Goal: Check status: Check status

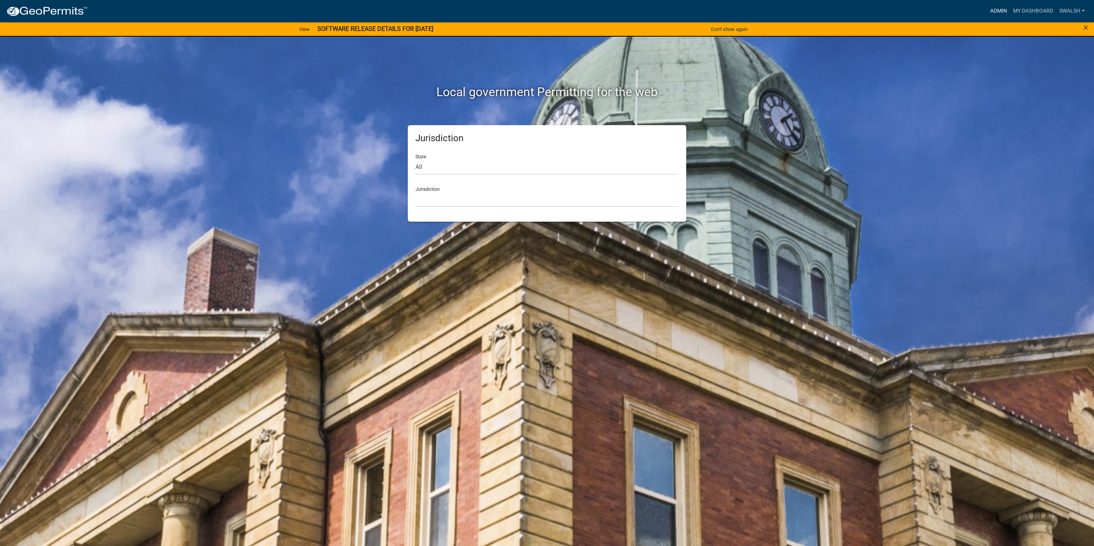
click at [999, 12] on link "Admin" at bounding box center [999, 11] width 23 height 15
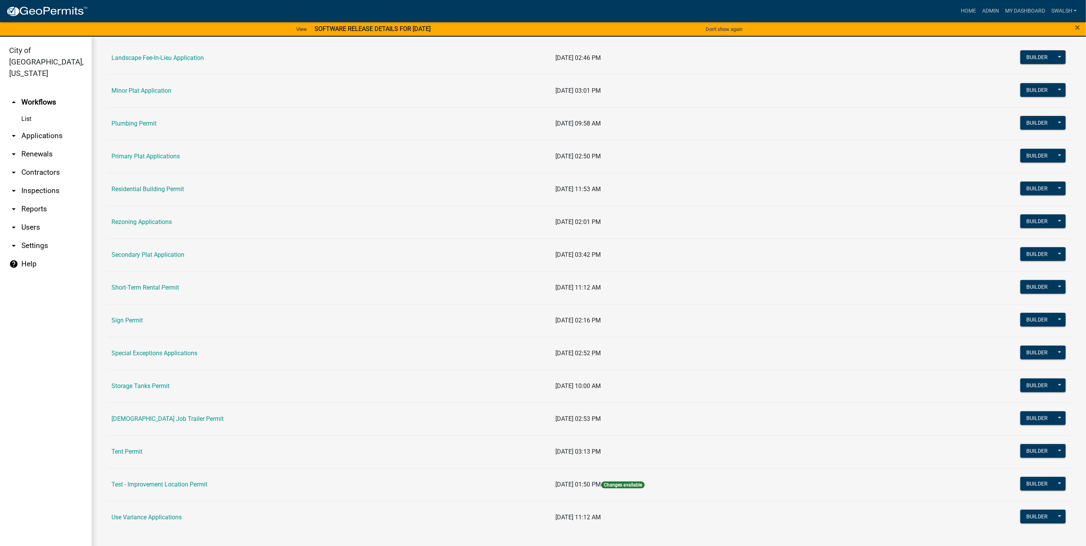
scroll to position [9, 0]
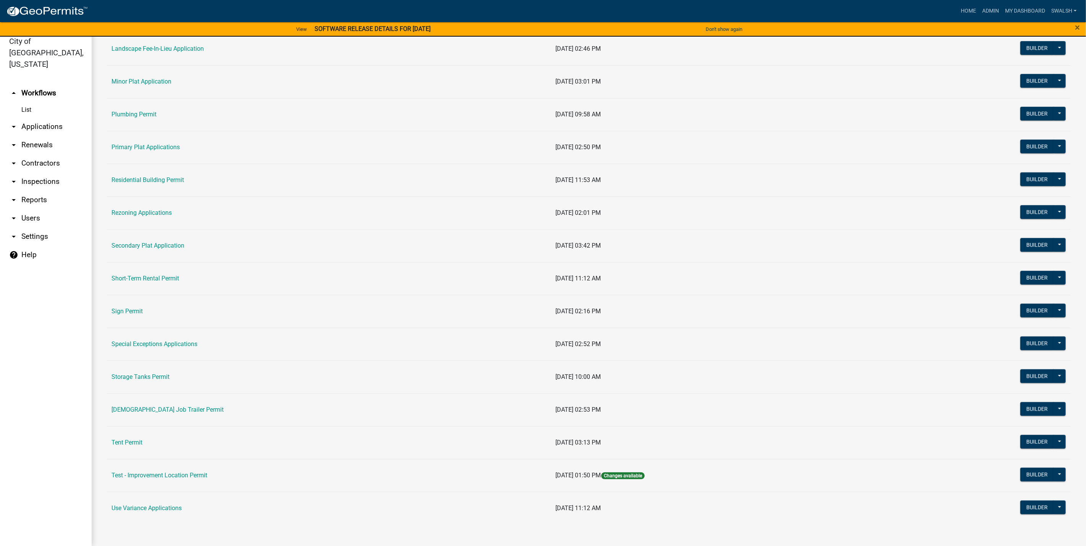
click at [143, 170] on td "Residential Building Permit" at bounding box center [329, 180] width 444 height 33
click at [147, 176] on link "Residential Building Permit" at bounding box center [147, 179] width 73 height 7
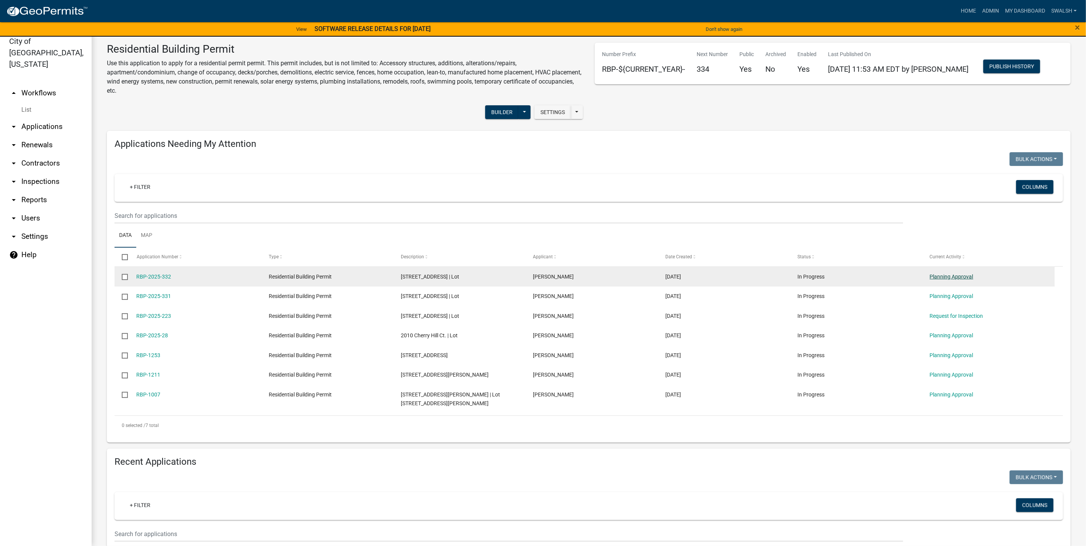
click at [932, 277] on link "Planning Approval" at bounding box center [952, 277] width 44 height 6
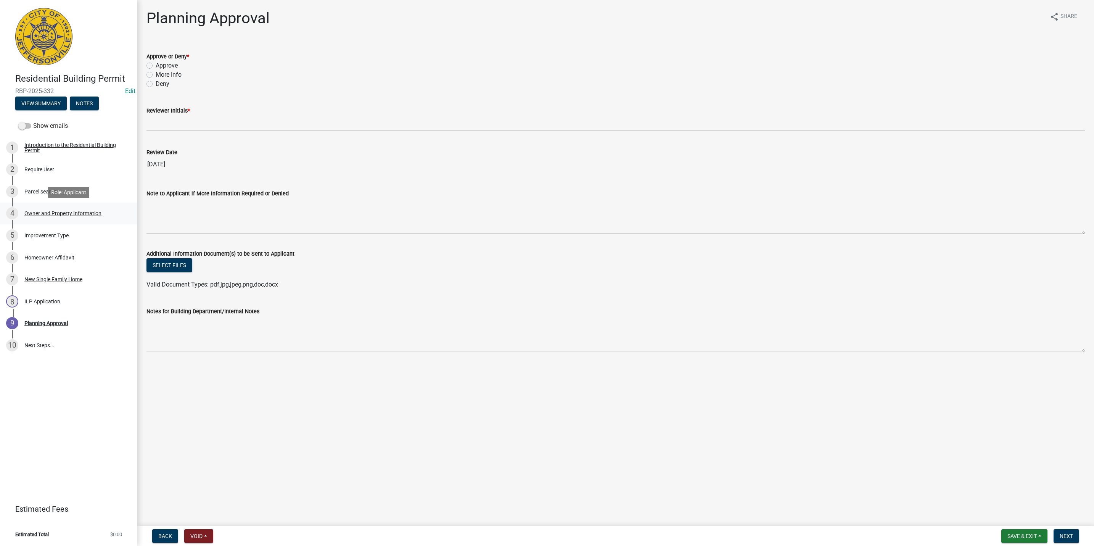
click at [63, 216] on div "Owner and Property Information" at bounding box center [62, 213] width 77 height 5
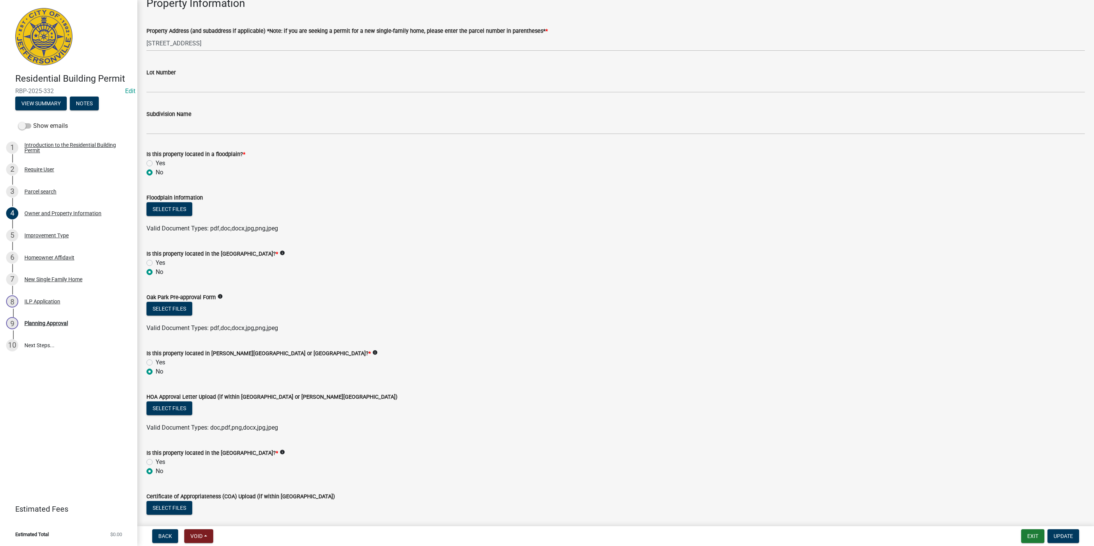
scroll to position [443, 0]
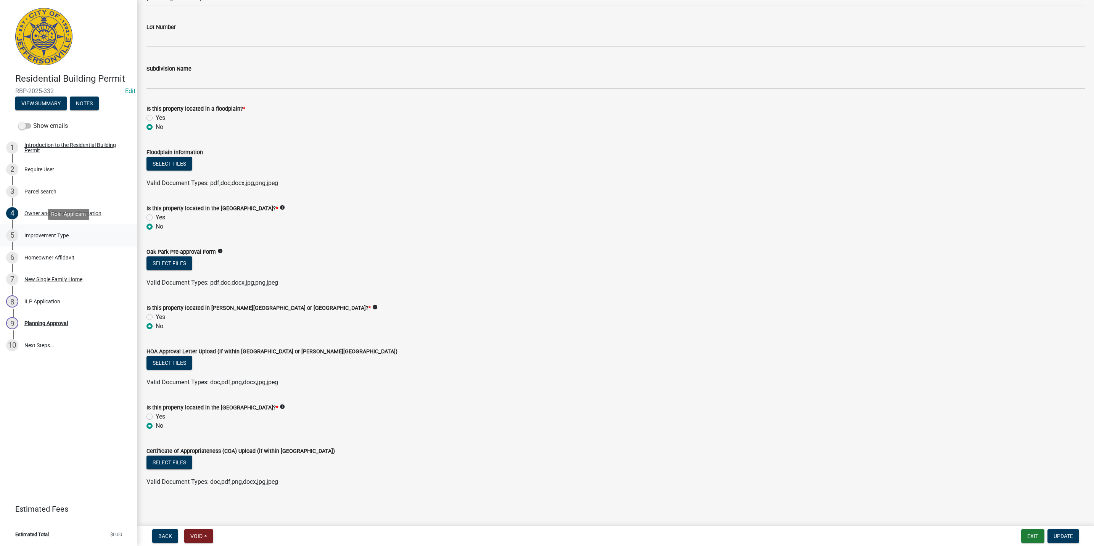
click at [25, 231] on div "5 Improvement Type" at bounding box center [65, 235] width 119 height 12
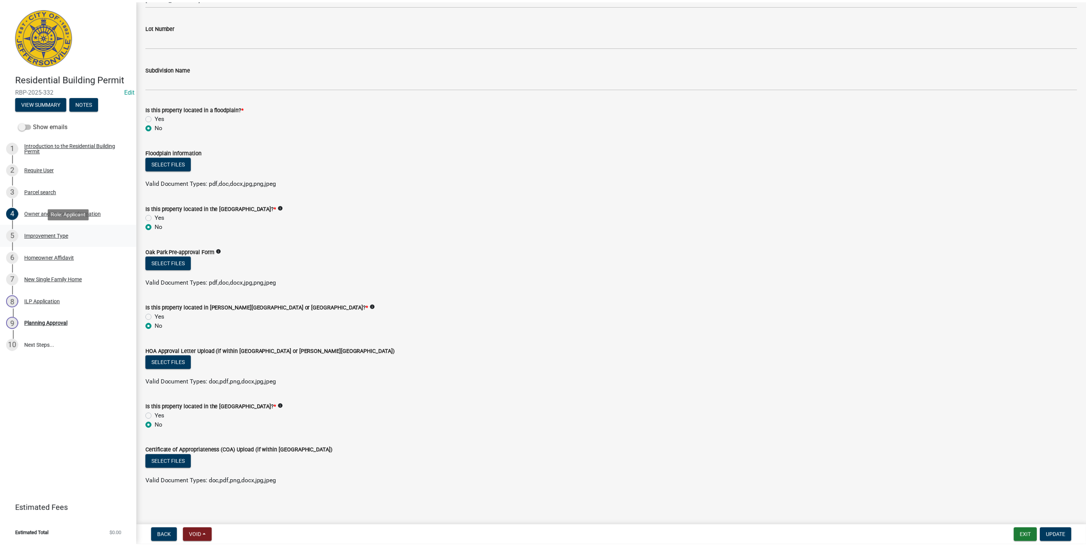
scroll to position [0, 0]
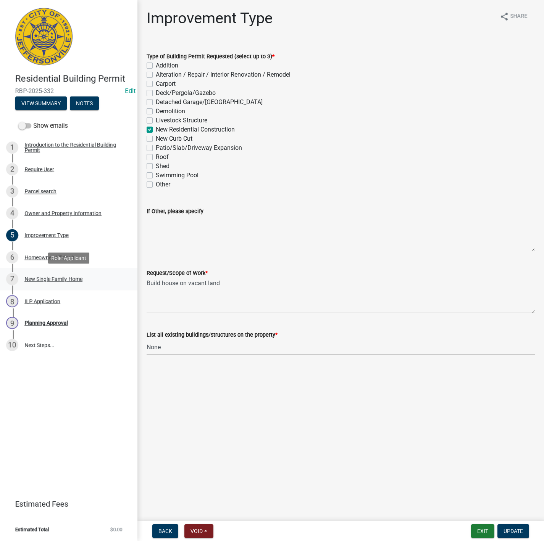
click at [81, 283] on div "7 New Single Family Home" at bounding box center [65, 279] width 119 height 12
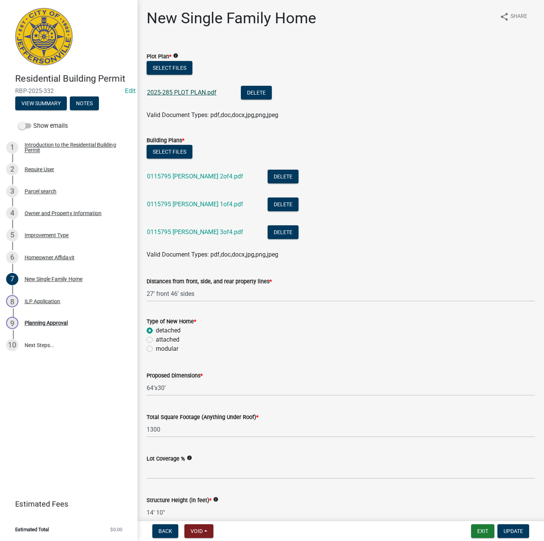
click at [179, 93] on link "2025-285 PLOT PLAN.pdf" at bounding box center [181, 92] width 69 height 7
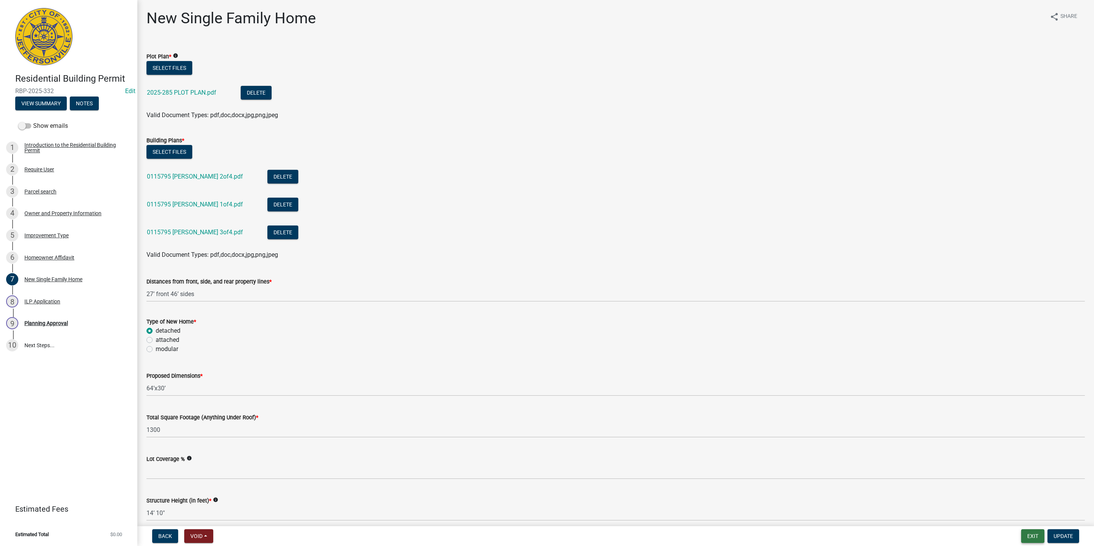
click at [1033, 537] on button "Exit" at bounding box center [1032, 536] width 23 height 14
